Goal: Check status: Check status

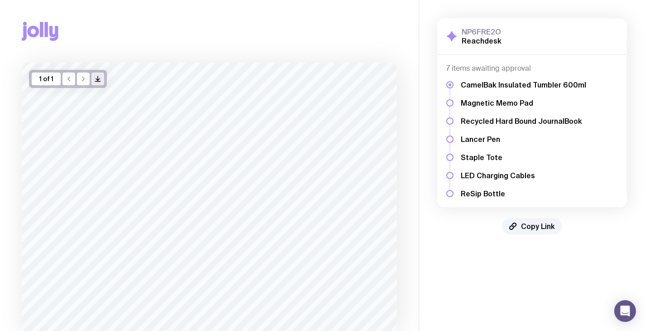
click at [96, 80] on icon "/> />" at bounding box center [97, 78] width 7 height 7
click at [453, 273] on aside "NP6FRE2O Reachdesk Show Details 7 items awaiting approval CamelBak Insulated Tu…" at bounding box center [532, 198] width 226 height 396
click at [476, 108] on ul "CamelBak Insulated Tumbler 600ml Magnetic Memo Pad Recycled Hard Bound JournalB…" at bounding box center [523, 139] width 125 height 118
click at [447, 117] on div at bounding box center [450, 120] width 7 height 7
click at [449, 117] on div at bounding box center [450, 120] width 7 height 7
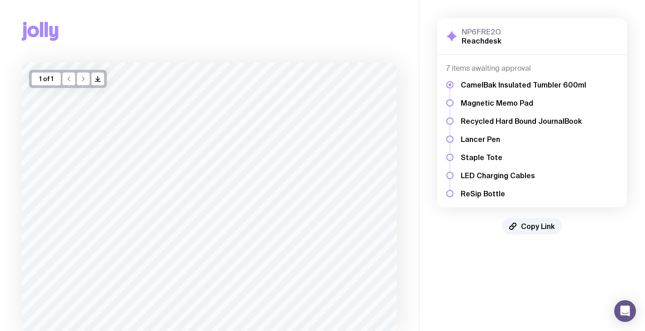
click at [450, 117] on div at bounding box center [450, 120] width 7 height 7
click at [494, 105] on h5 "Magnetic Memo Pad" at bounding box center [523, 102] width 125 height 9
click at [500, 139] on h5 "Lancer Pen" at bounding box center [523, 138] width 125 height 9
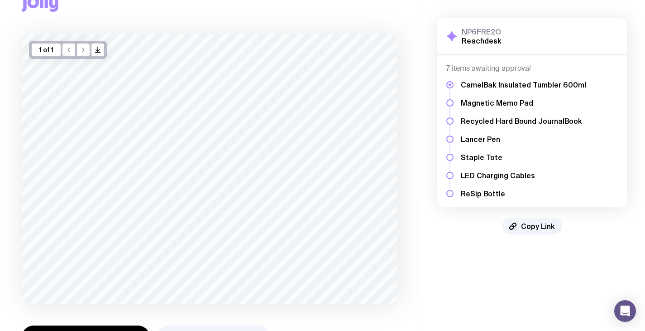
scroll to position [65, 0]
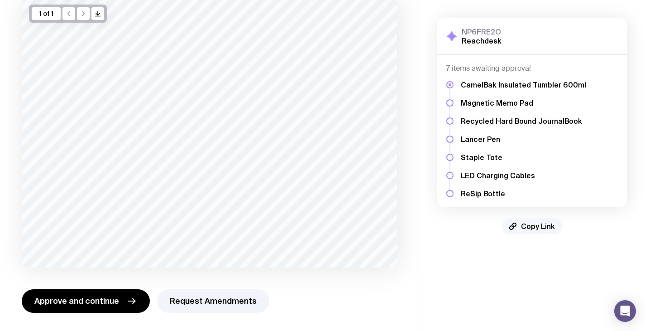
click at [522, 225] on span "Copy Link" at bounding box center [538, 225] width 34 height 9
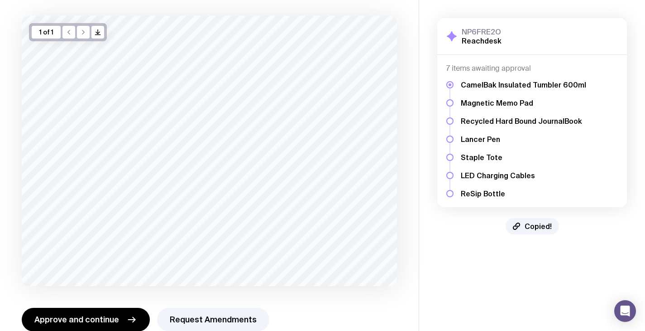
scroll to position [0, 0]
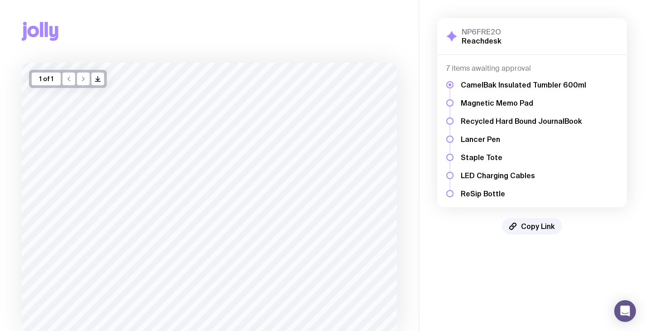
click at [45, 84] on div "1 of 1" at bounding box center [46, 78] width 29 height 13
click at [48, 76] on div "1 of 1" at bounding box center [46, 78] width 29 height 13
click at [467, 171] on h5 "LED Charging Cables" at bounding box center [523, 175] width 125 height 9
click at [437, 102] on div "NP6FRE2O Reachdesk Show Details 7 items awaiting approval CamelBak Insulated Tu…" at bounding box center [532, 126] width 226 height 252
click at [457, 101] on div "CamelBak Insulated Tumbler 600ml Magnetic Memo Pad Recycled Hard Bound JournalB…" at bounding box center [533, 135] width 172 height 125
